Goal: Learn about a topic

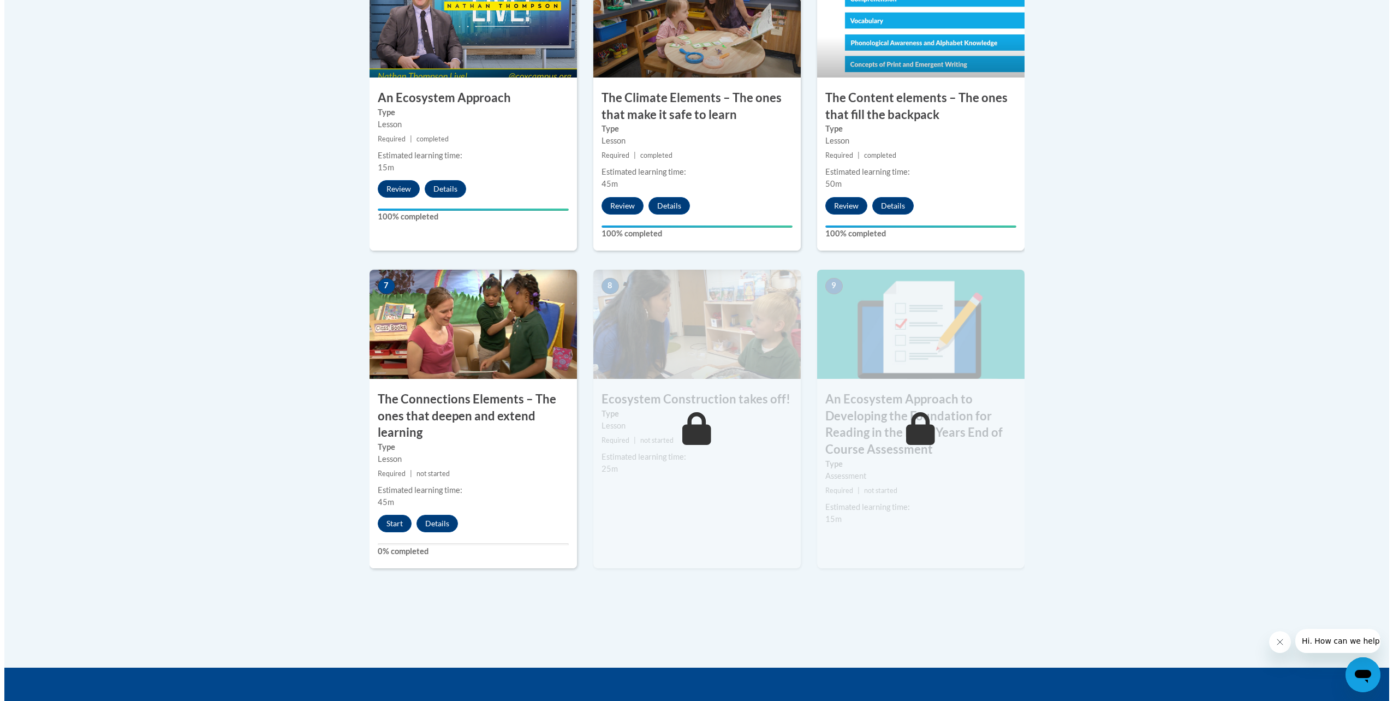
scroll to position [873, 0]
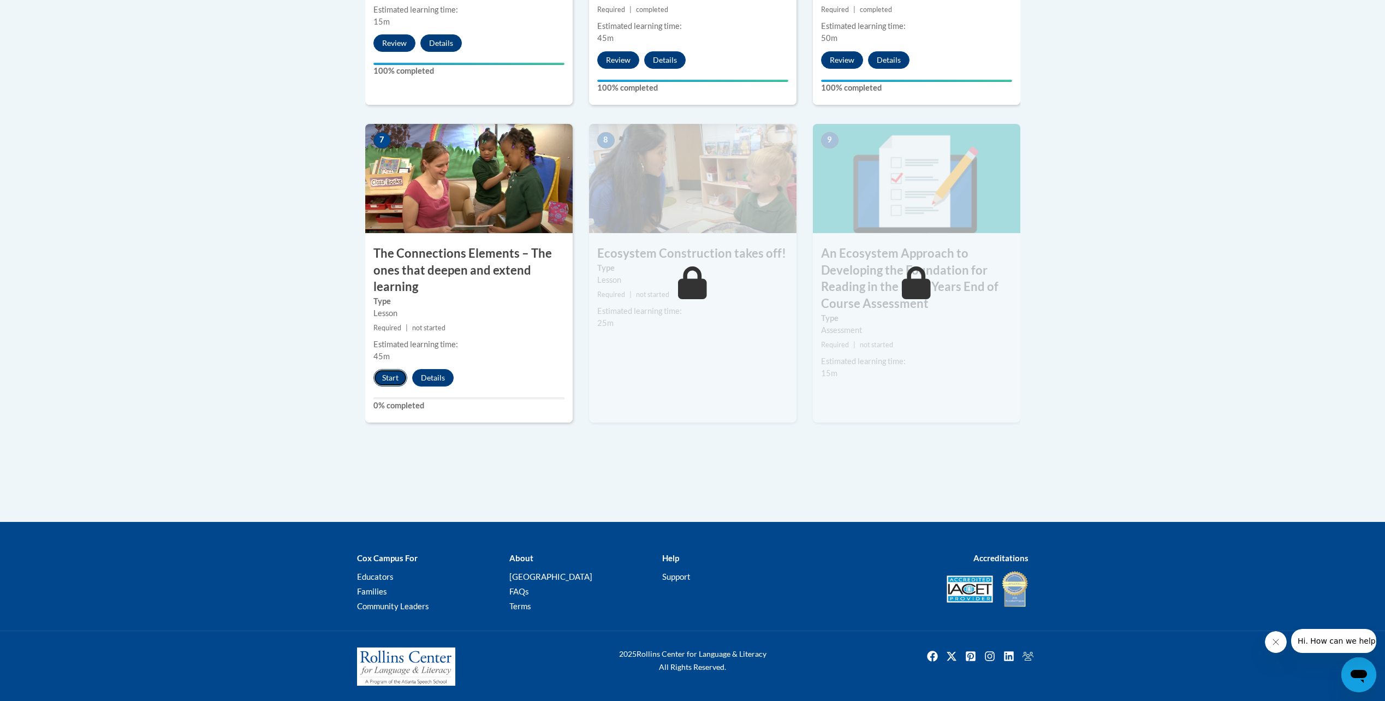
click at [385, 380] on button "Start" at bounding box center [390, 377] width 34 height 17
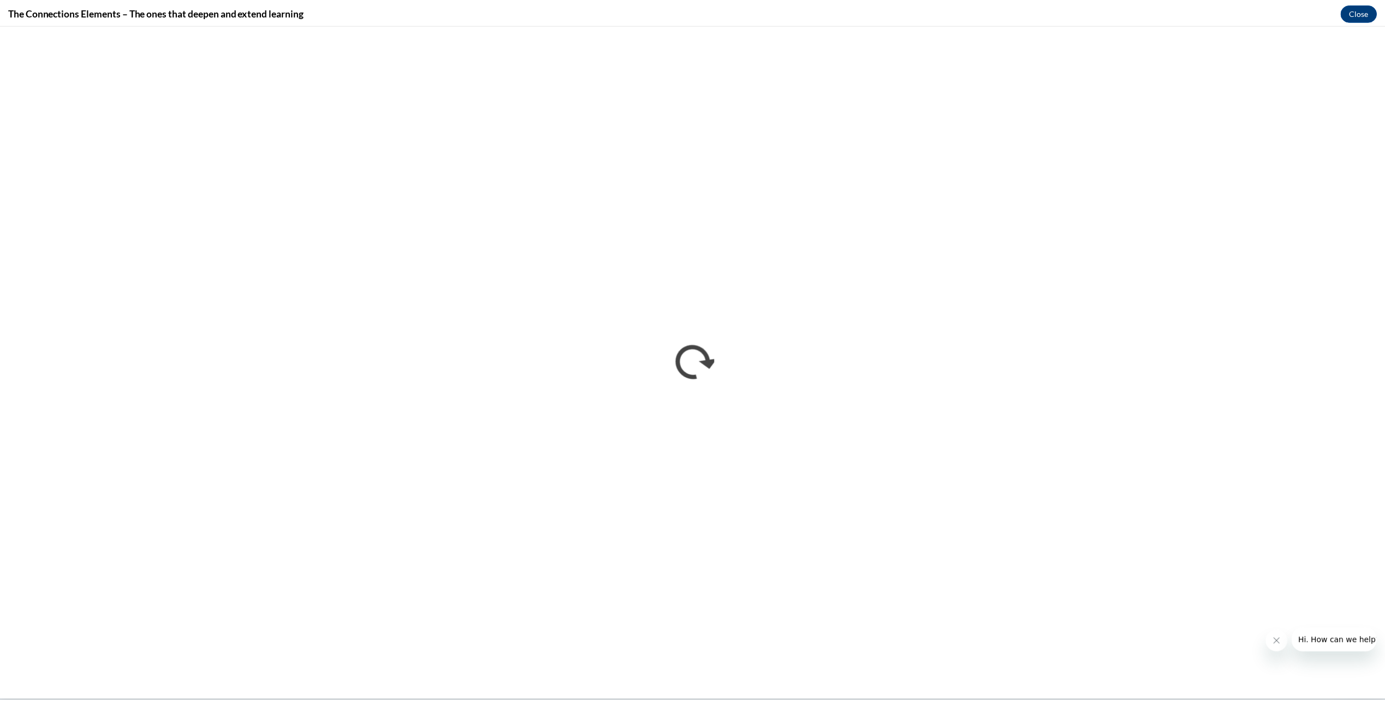
scroll to position [0, 0]
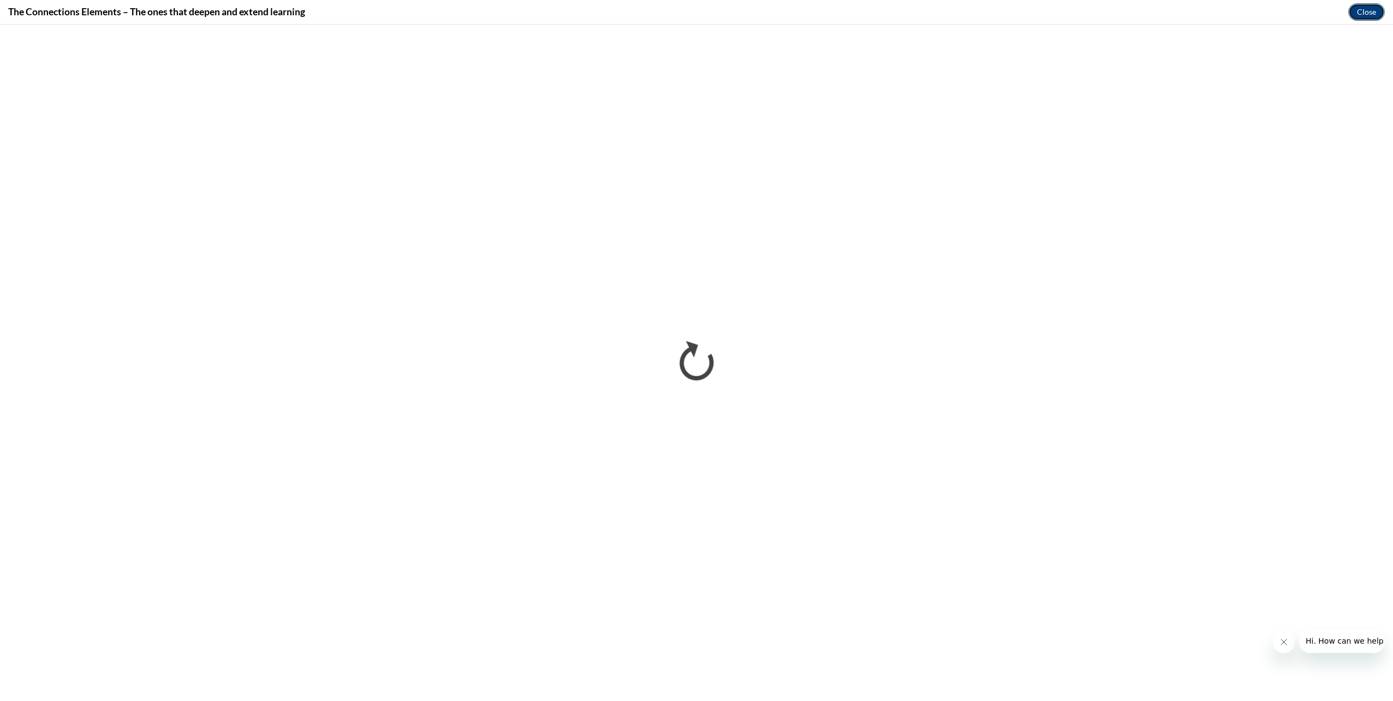
click at [1379, 15] on button "Close" at bounding box center [1366, 11] width 37 height 17
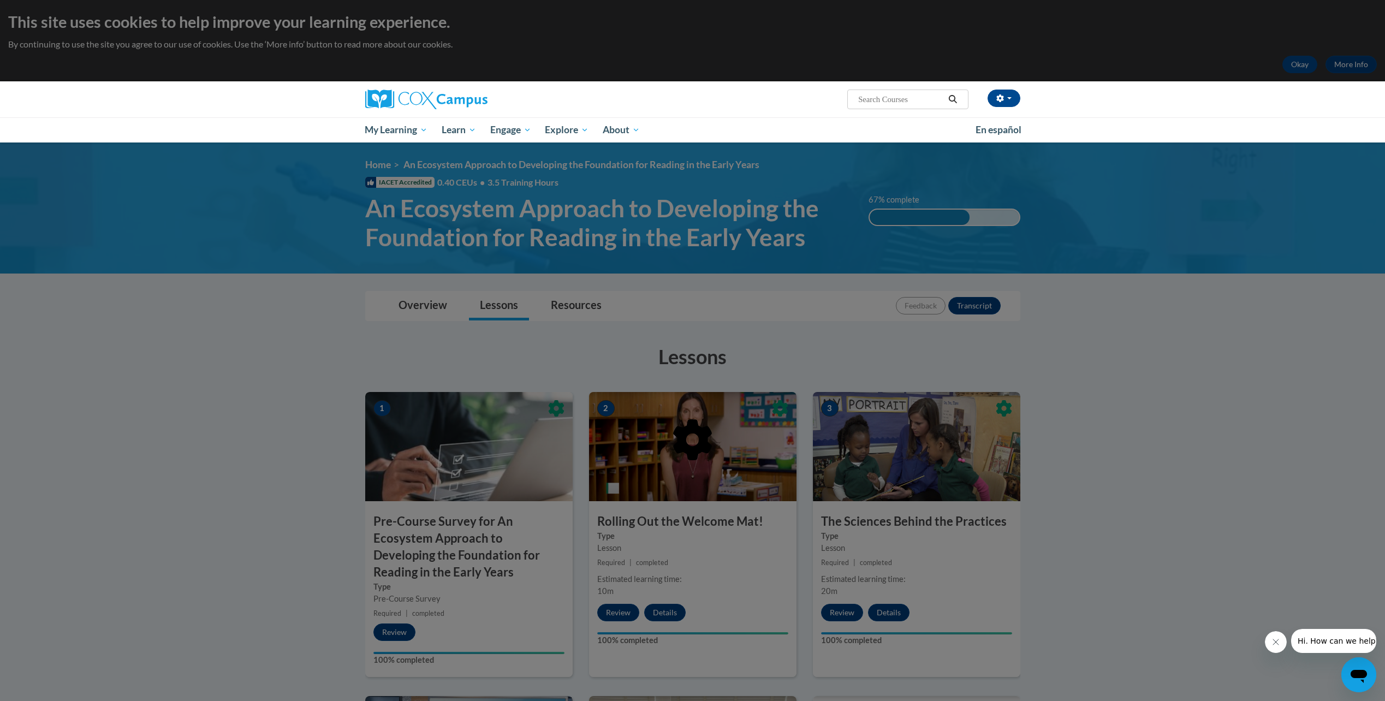
click at [381, 219] on div at bounding box center [692, 350] width 1385 height 701
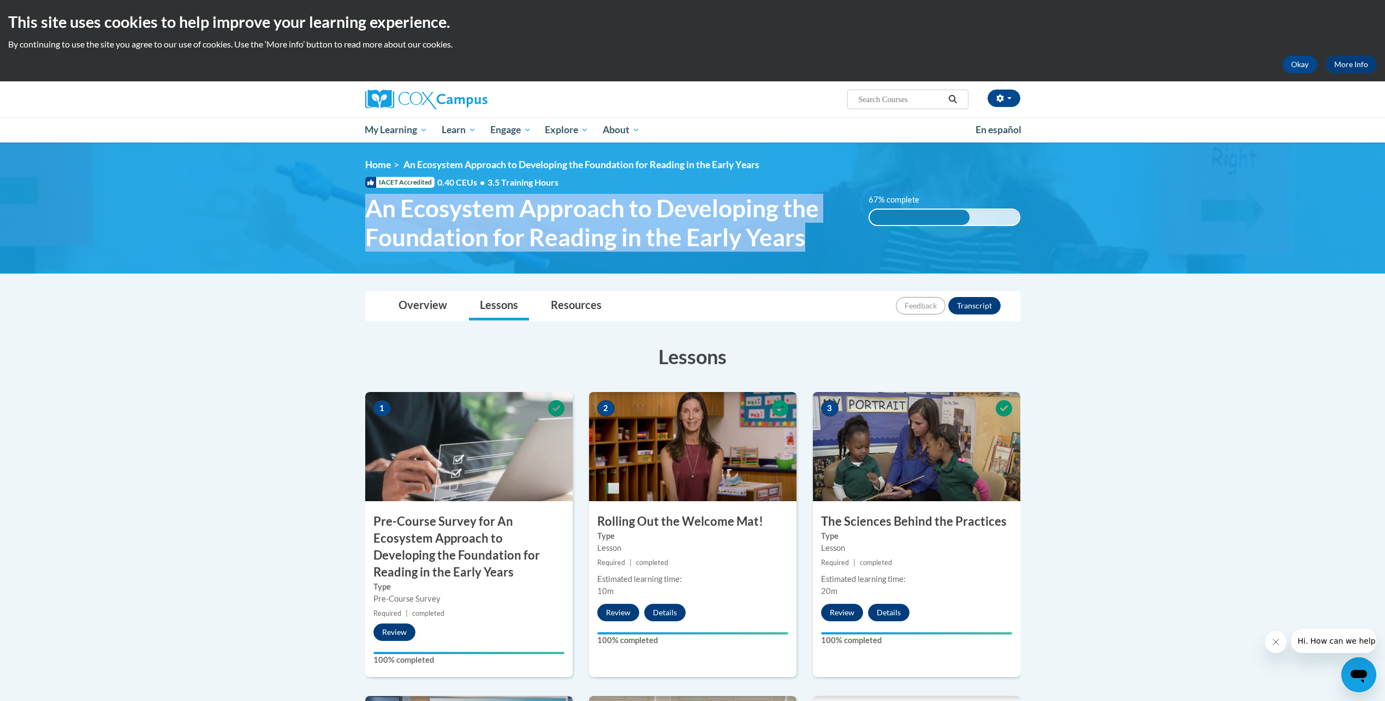
drag, startPoint x: 369, startPoint y: 204, endPoint x: 808, endPoint y: 236, distance: 440.1
click at [808, 236] on span "An Ecosystem Approach to Developing the Foundation for Reading in the Early Yea…" at bounding box center [608, 223] width 487 height 58
copy span "An Ecosystem Approach to Developing the Foundation for Reading in the Early Yea…"
